Goal: Transaction & Acquisition: Purchase product/service

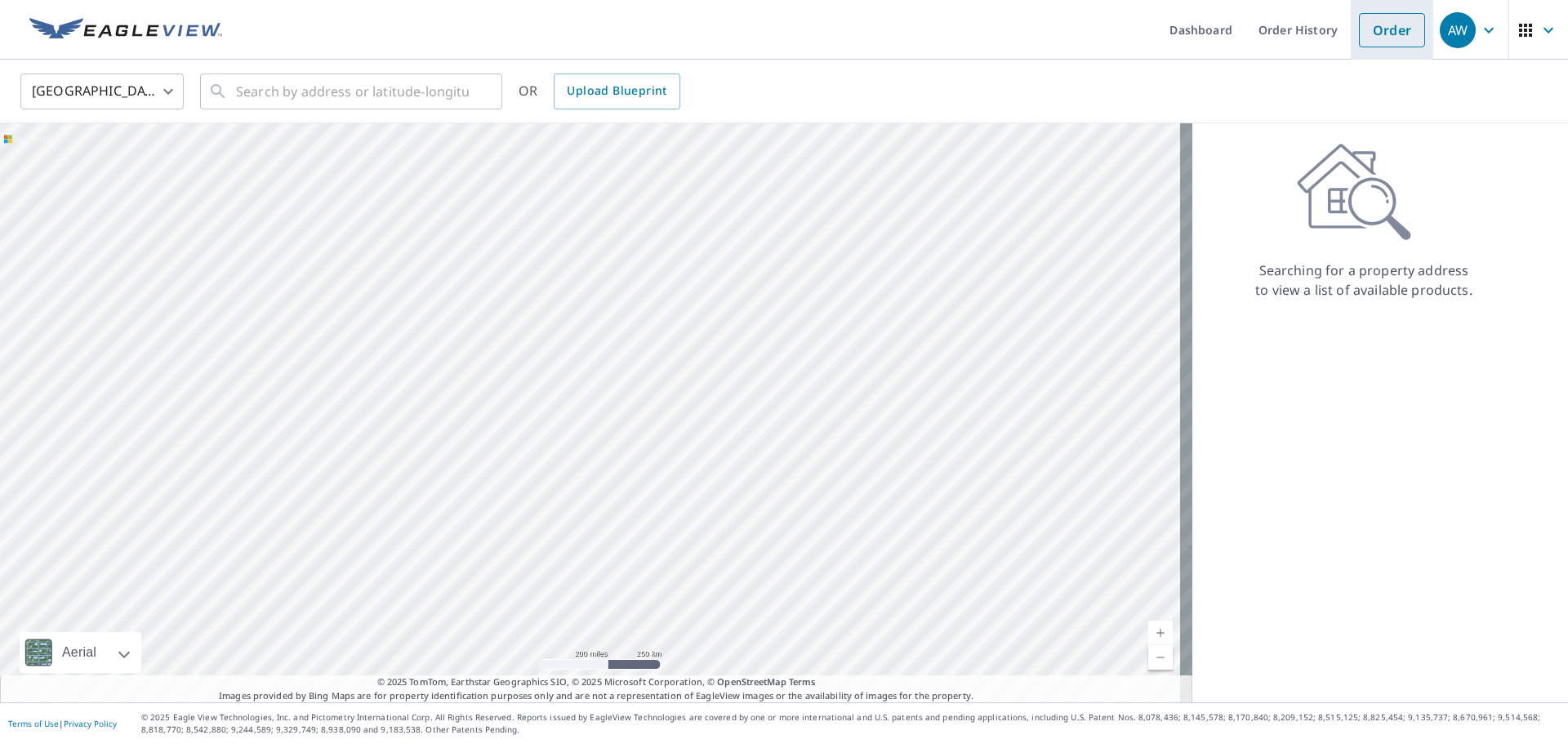
click at [1372, 44] on link "Order" at bounding box center [1392, 30] width 67 height 34
click at [270, 85] on input "text" at bounding box center [352, 91] width 233 height 46
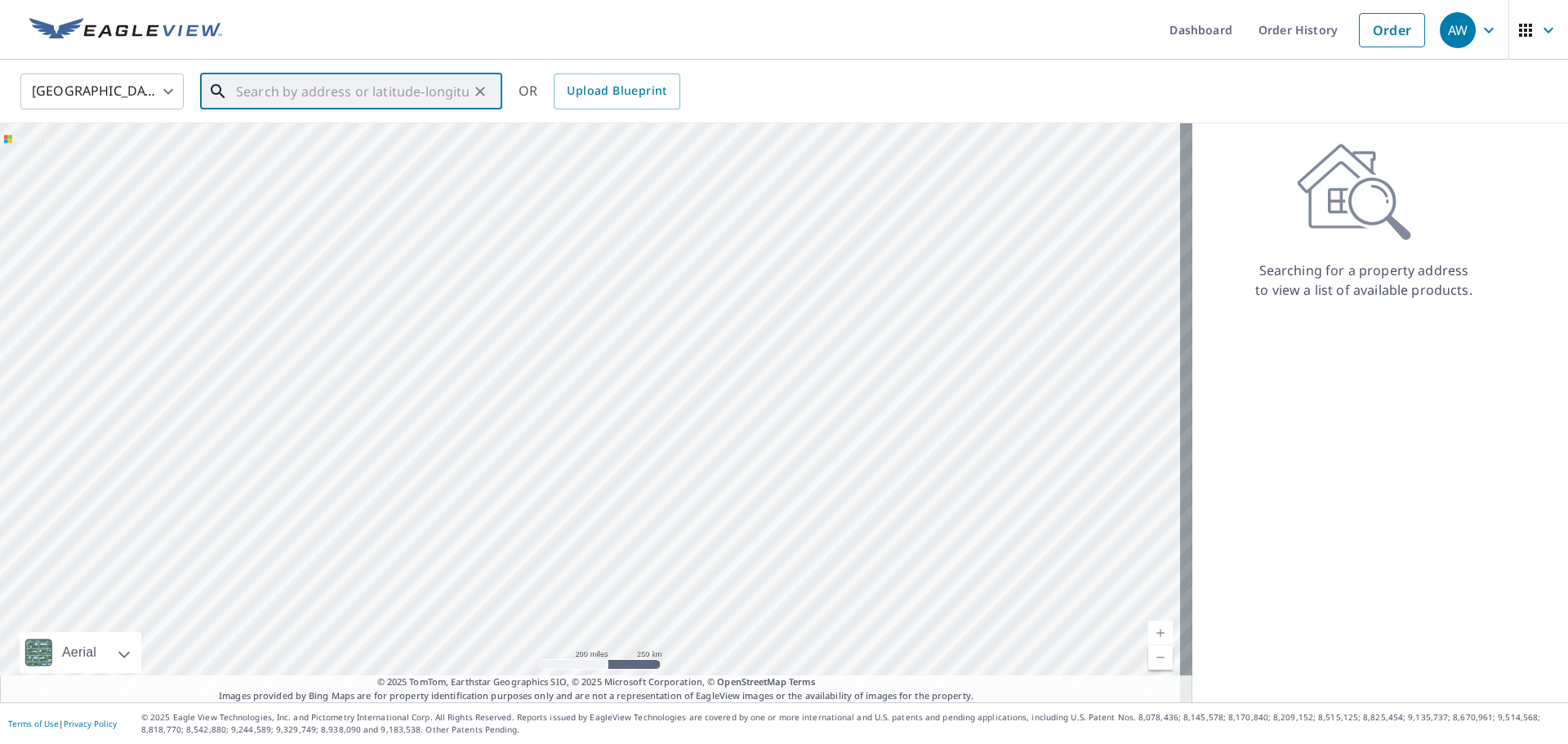
click at [297, 79] on input "text" at bounding box center [352, 91] width 233 height 46
type input "[STREET_ADDRESS][PERSON_NAME][PERSON_NAME]"
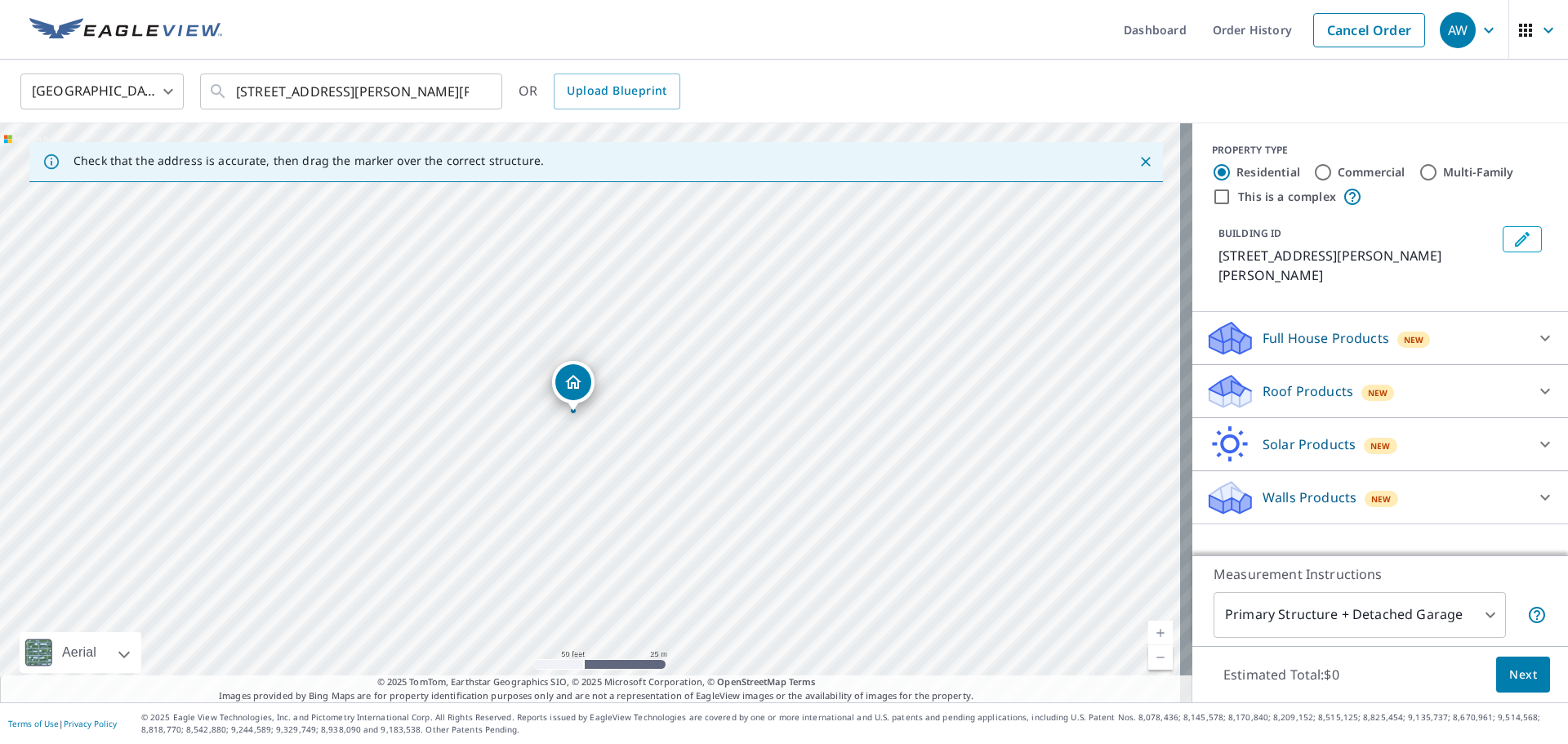
click at [1536, 381] on icon at bounding box center [1545, 391] width 20 height 20
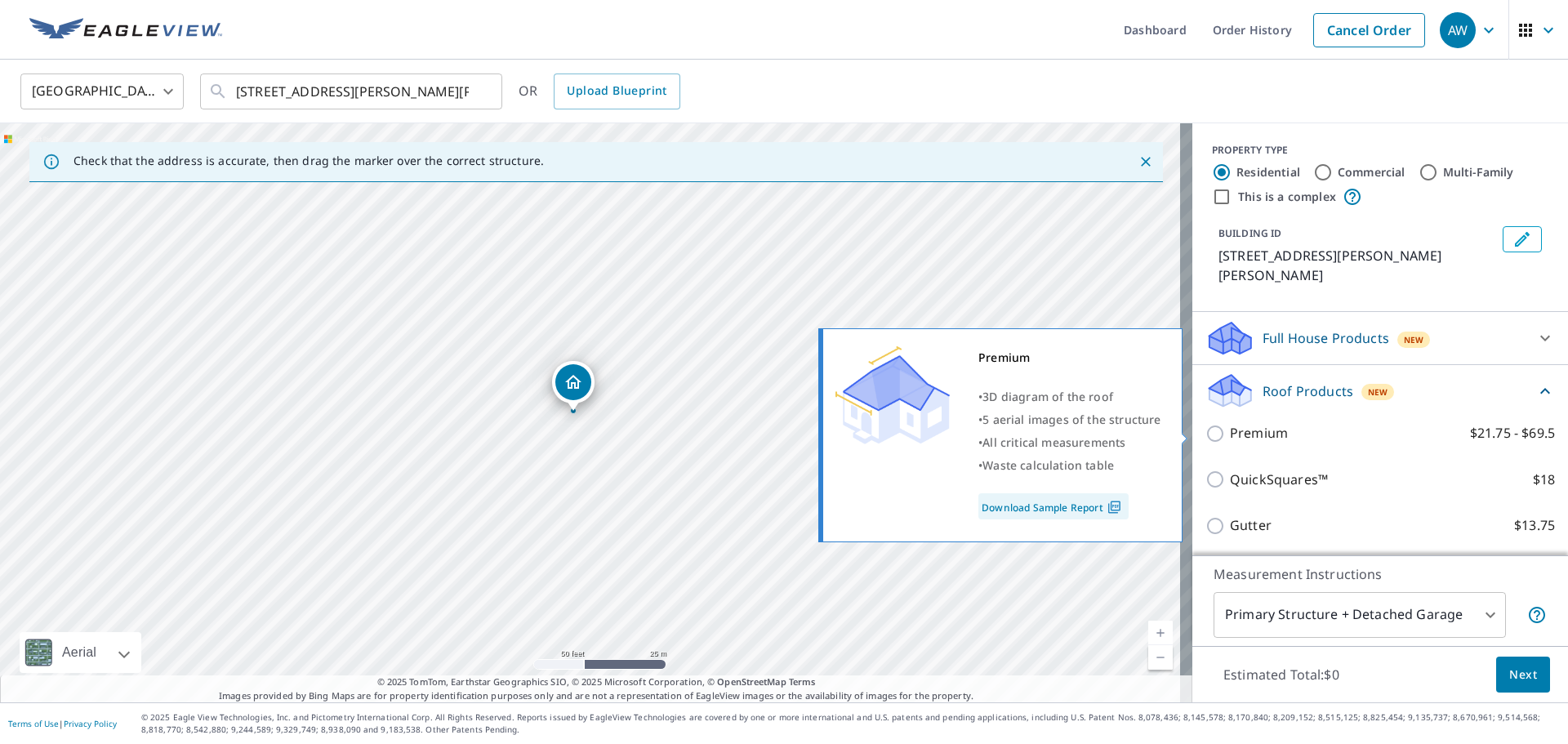
click at [1205, 430] on input "Premium $21.75 - $69.5" at bounding box center [1217, 433] width 25 height 20
checkbox input "true"
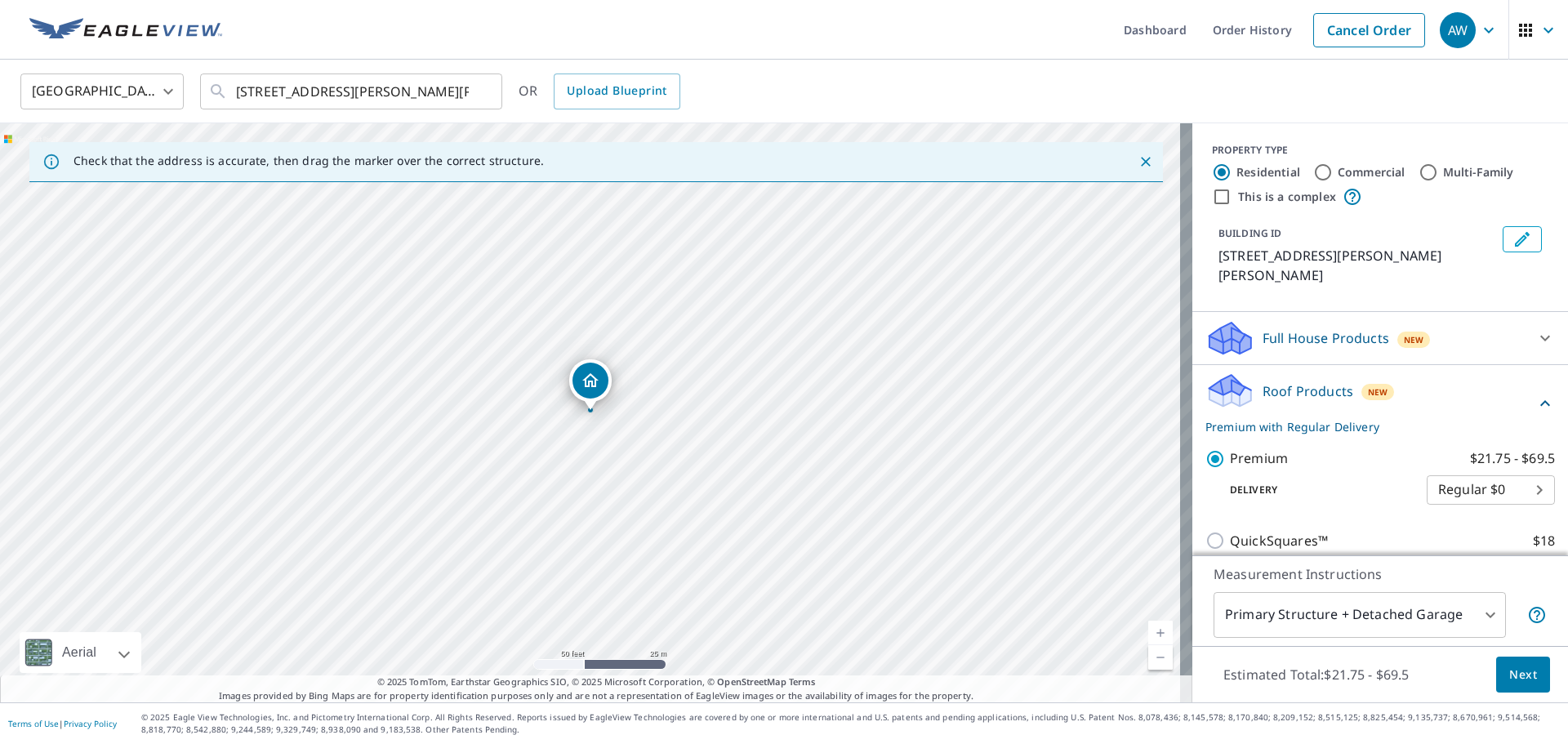
click at [1515, 689] on button "Next" at bounding box center [1523, 675] width 54 height 37
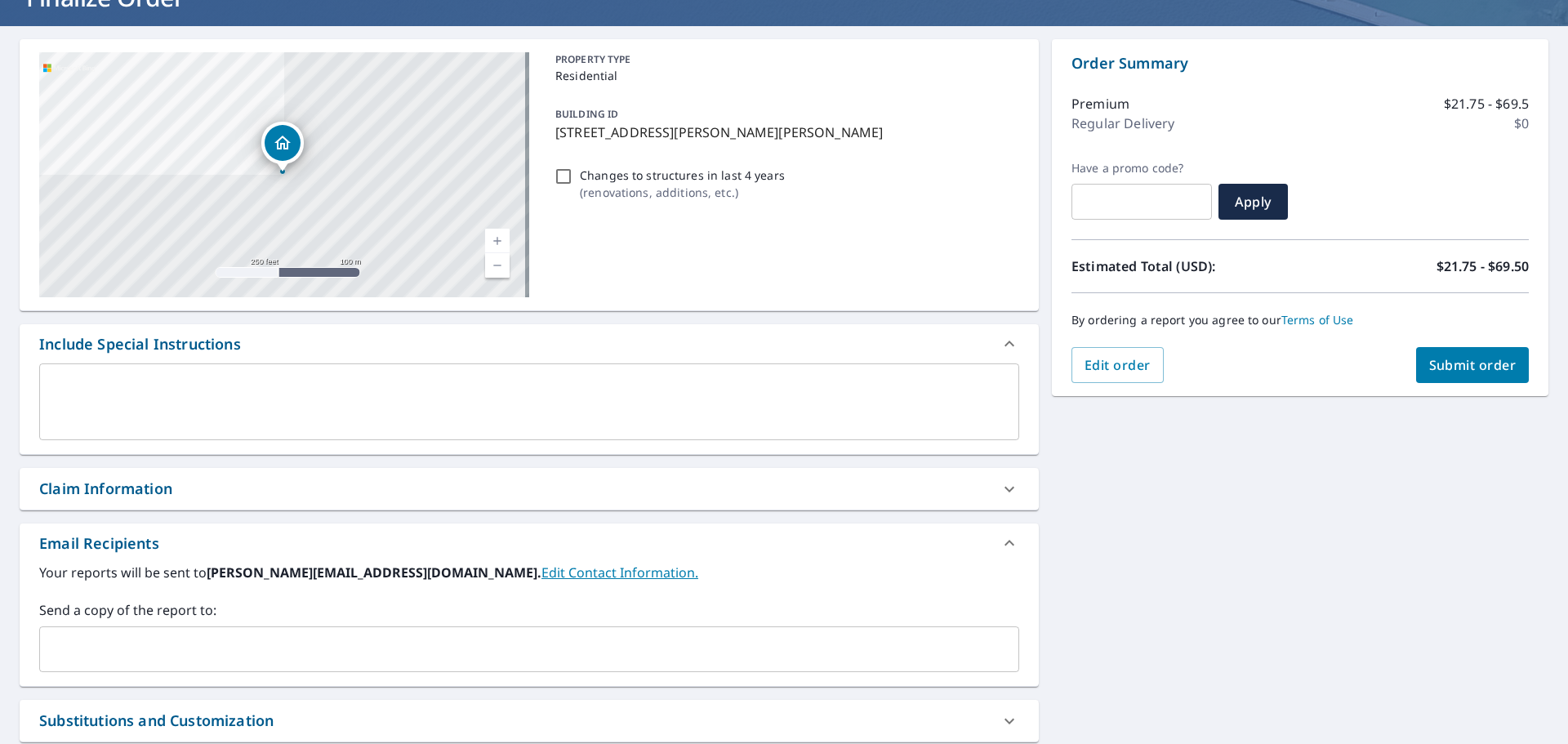
scroll to position [245, 0]
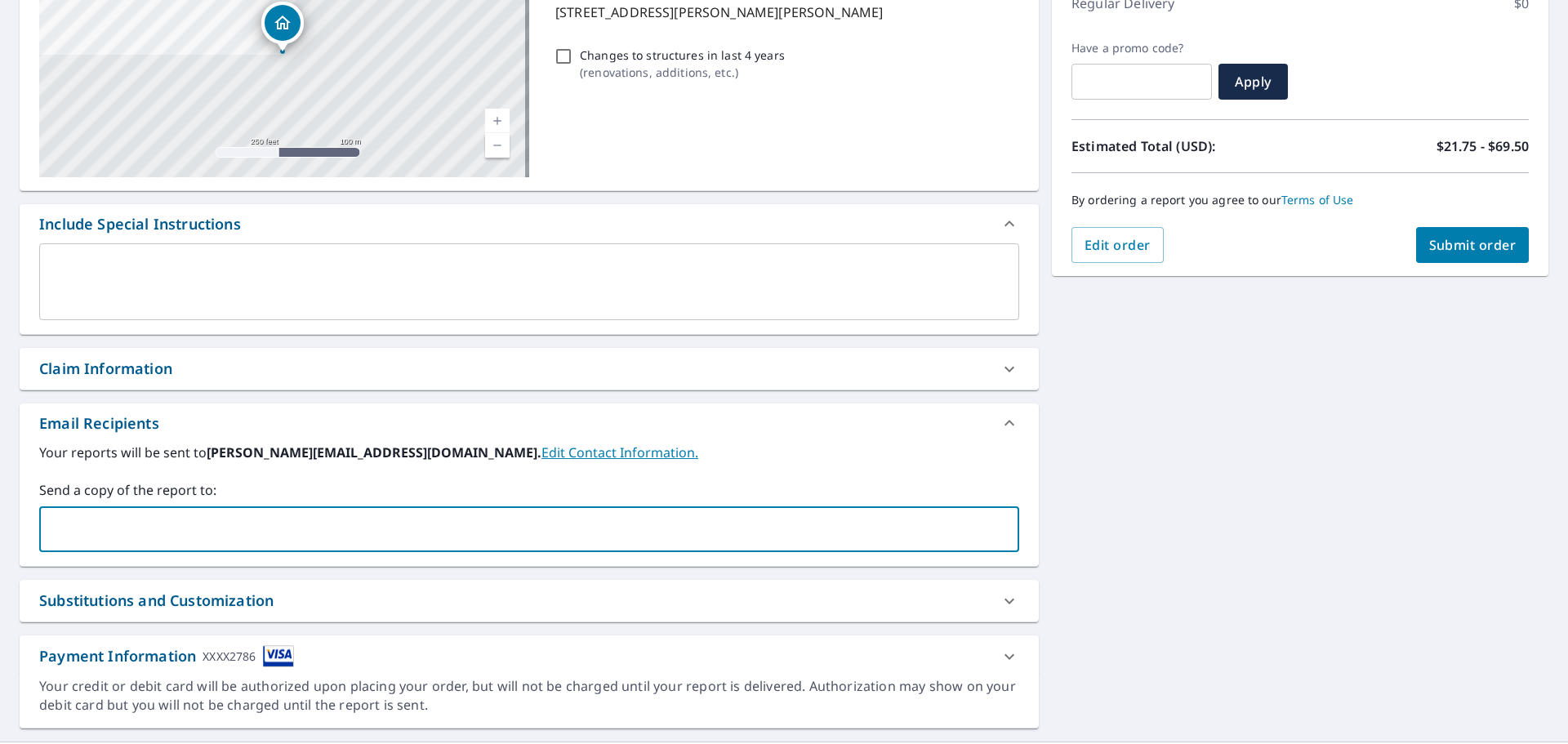
click at [236, 532] on input "text" at bounding box center [517, 529] width 941 height 31
type input "[PERSON_NAME][EMAIL_ADDRESS][DOMAIN_NAME]"
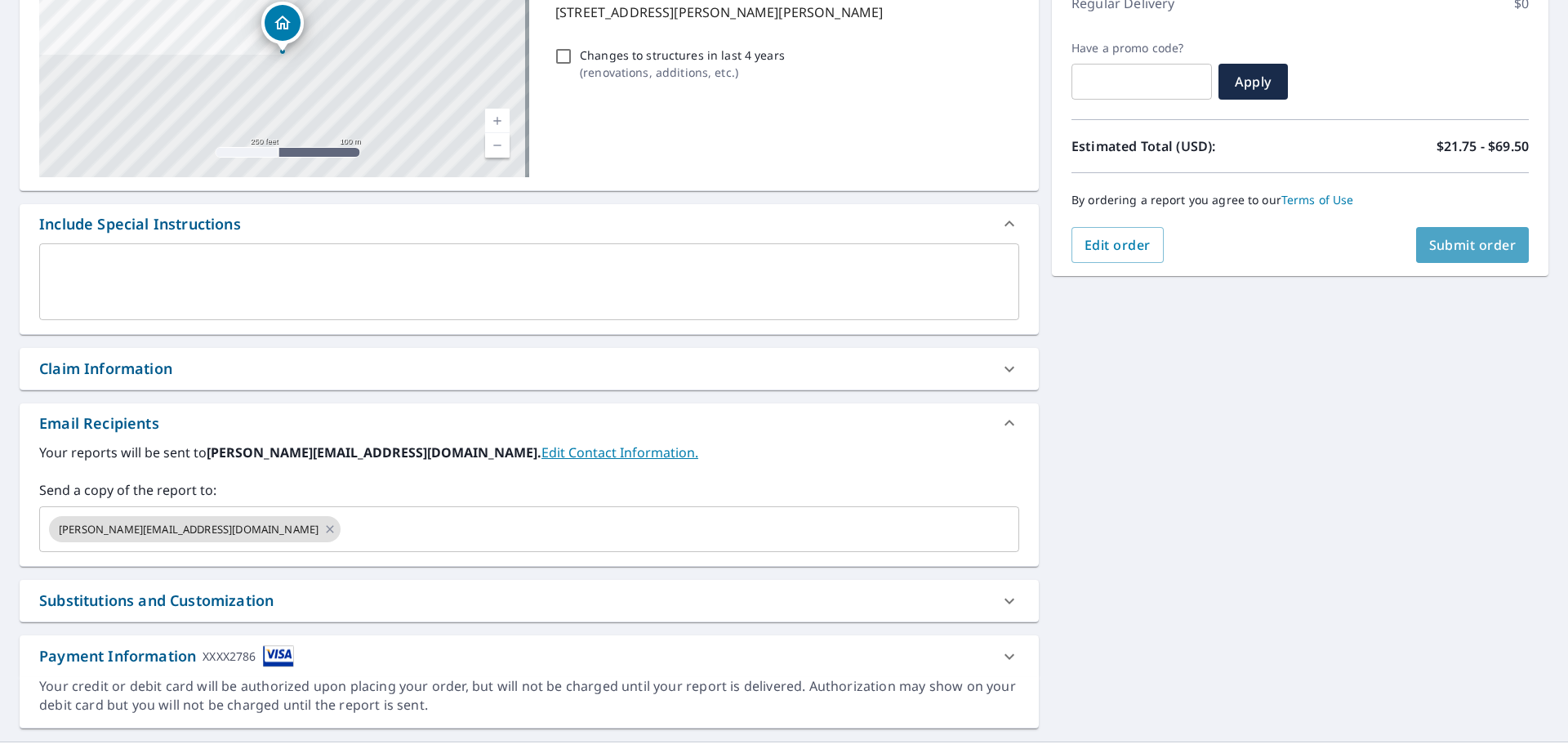
click at [1455, 253] on span "Submit order" at bounding box center [1472, 245] width 87 height 18
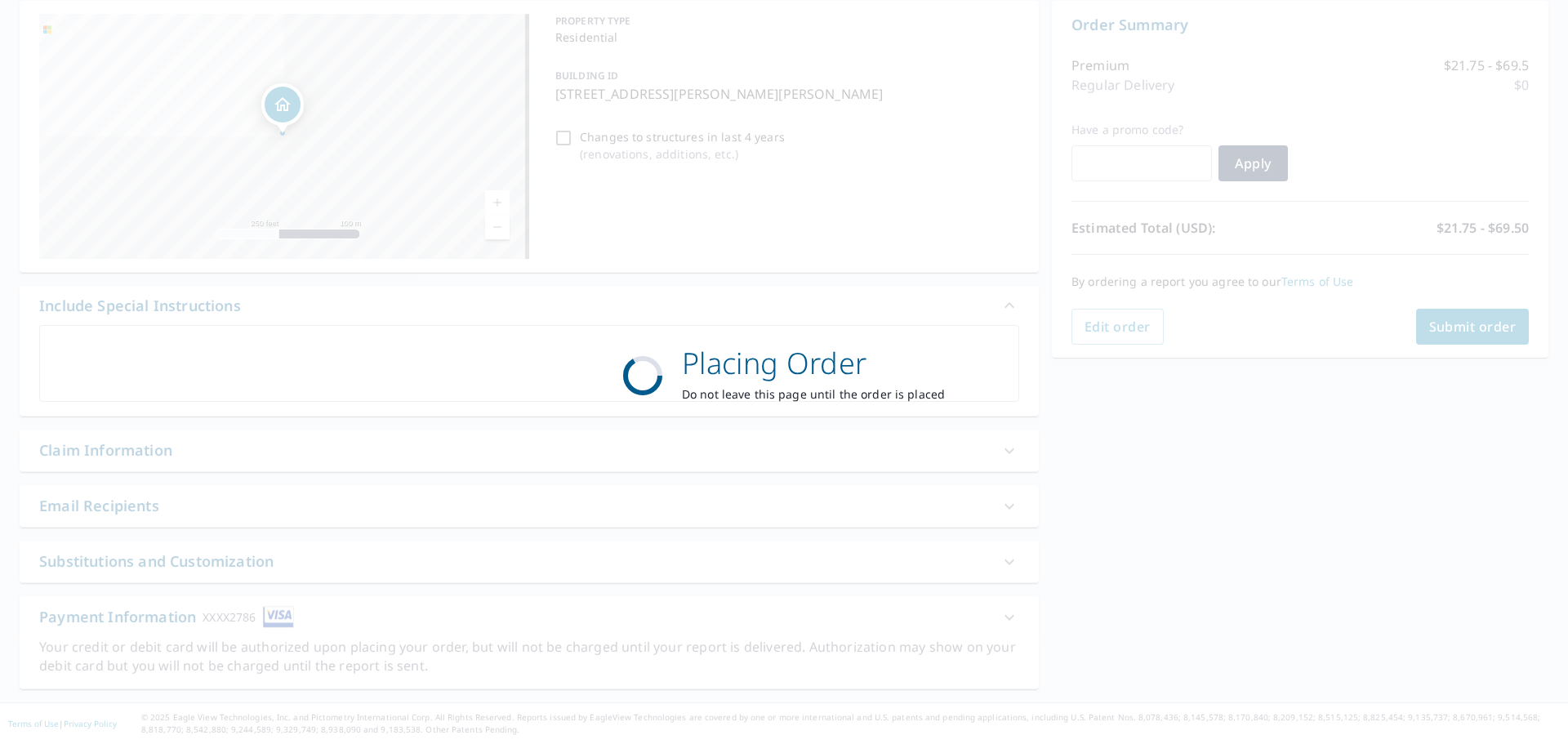
scroll to position [163, 0]
